Goal: Task Accomplishment & Management: Use online tool/utility

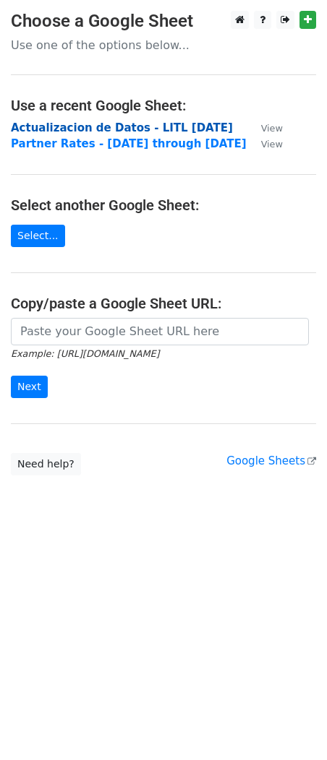
click at [76, 132] on strong "Actualizacion de Datos - LITL [DATE]" at bounding box center [122, 127] width 222 height 13
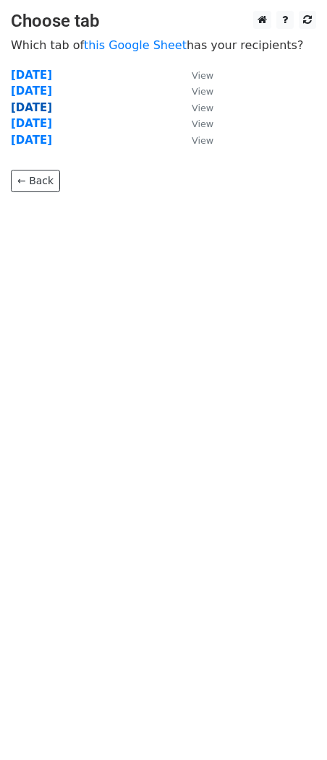
click at [25, 103] on strong "[DATE]" at bounding box center [31, 107] width 41 height 13
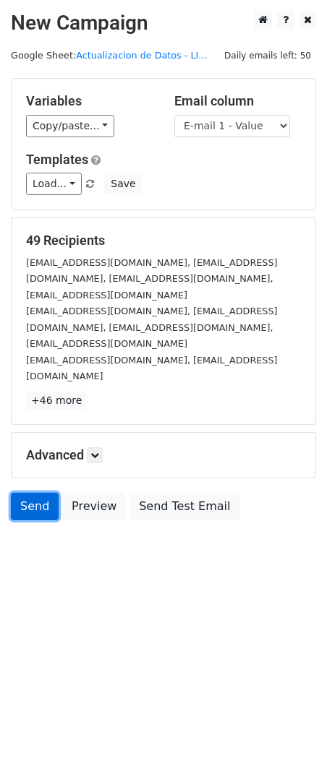
click at [37, 493] on link "Send" at bounding box center [35, 506] width 48 height 27
click at [39, 493] on link "Send" at bounding box center [35, 506] width 48 height 27
